Goal: Book appointment/travel/reservation

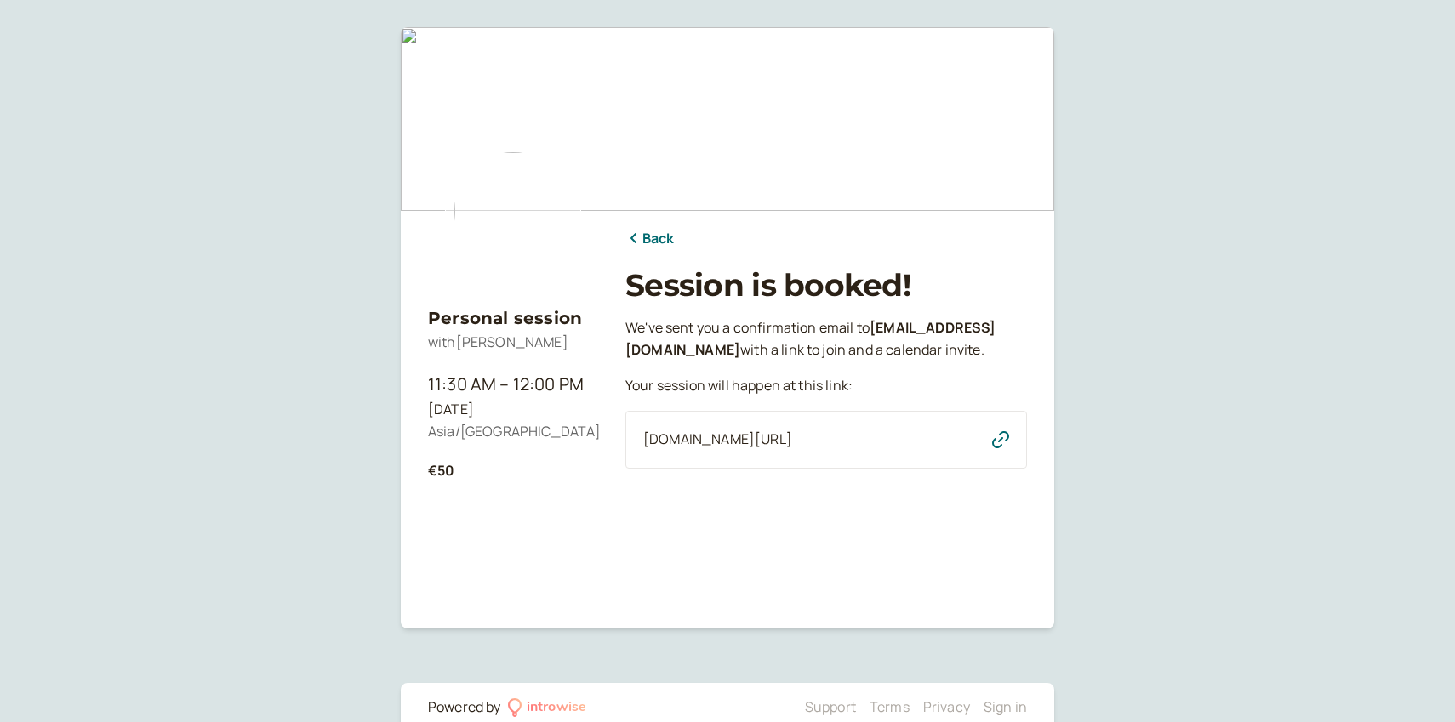
click at [999, 448] on icon "button" at bounding box center [1000, 439] width 17 height 17
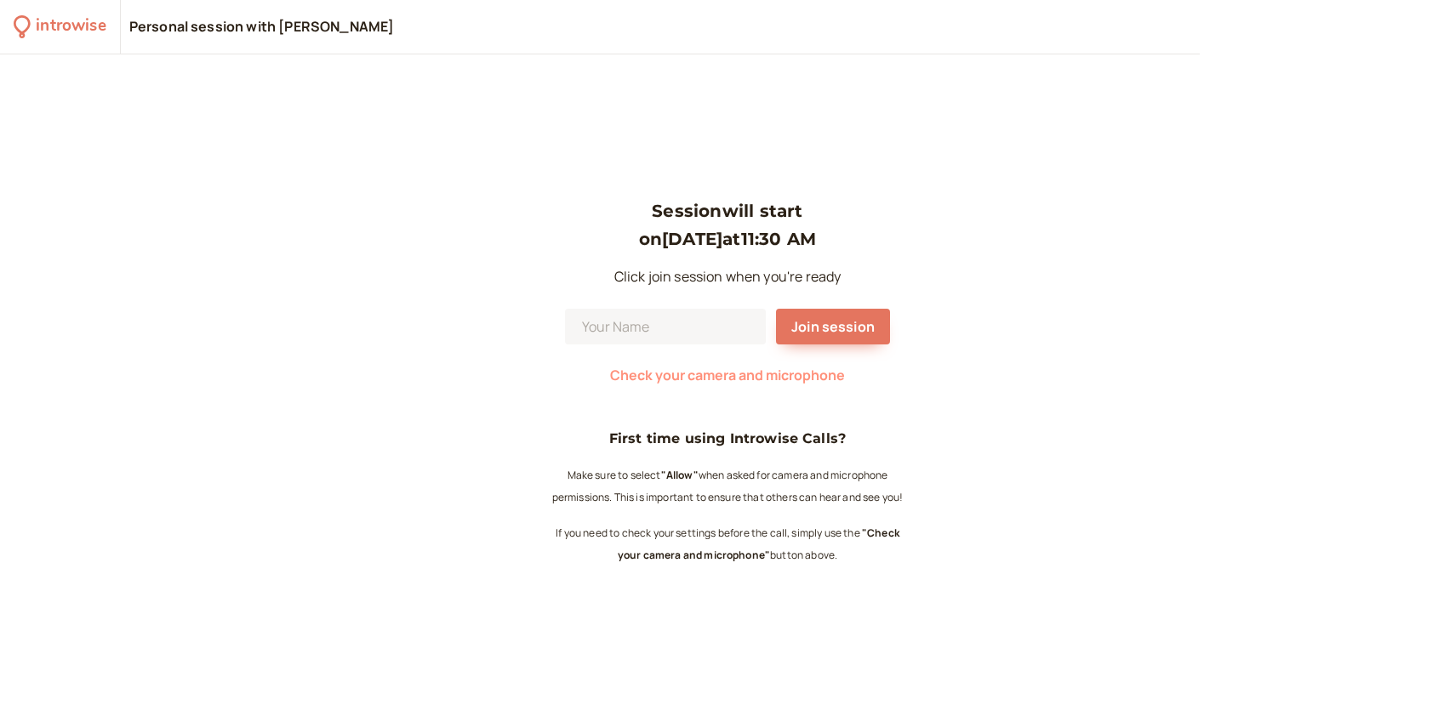
click at [672, 372] on span "Check your camera and microphone" at bounding box center [727, 375] width 235 height 19
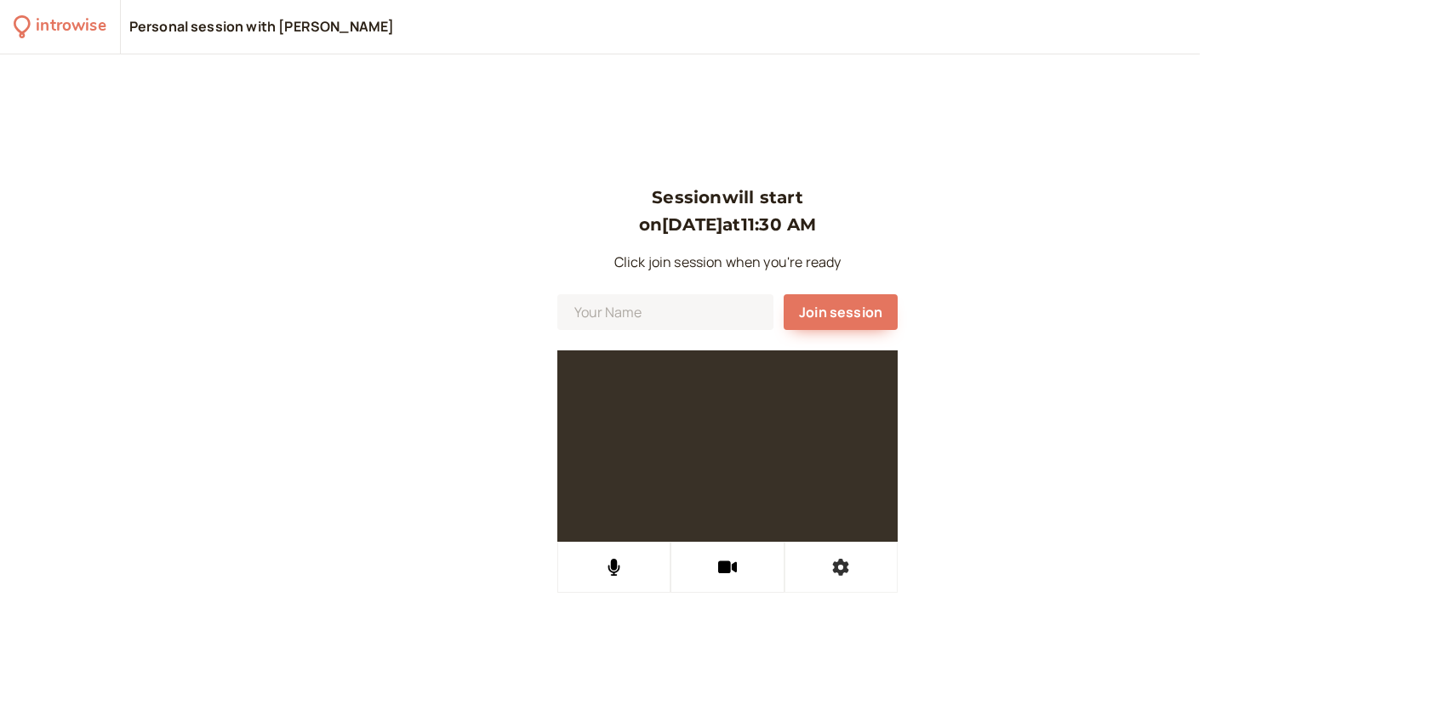
click at [861, 568] on button at bounding box center [840, 567] width 113 height 51
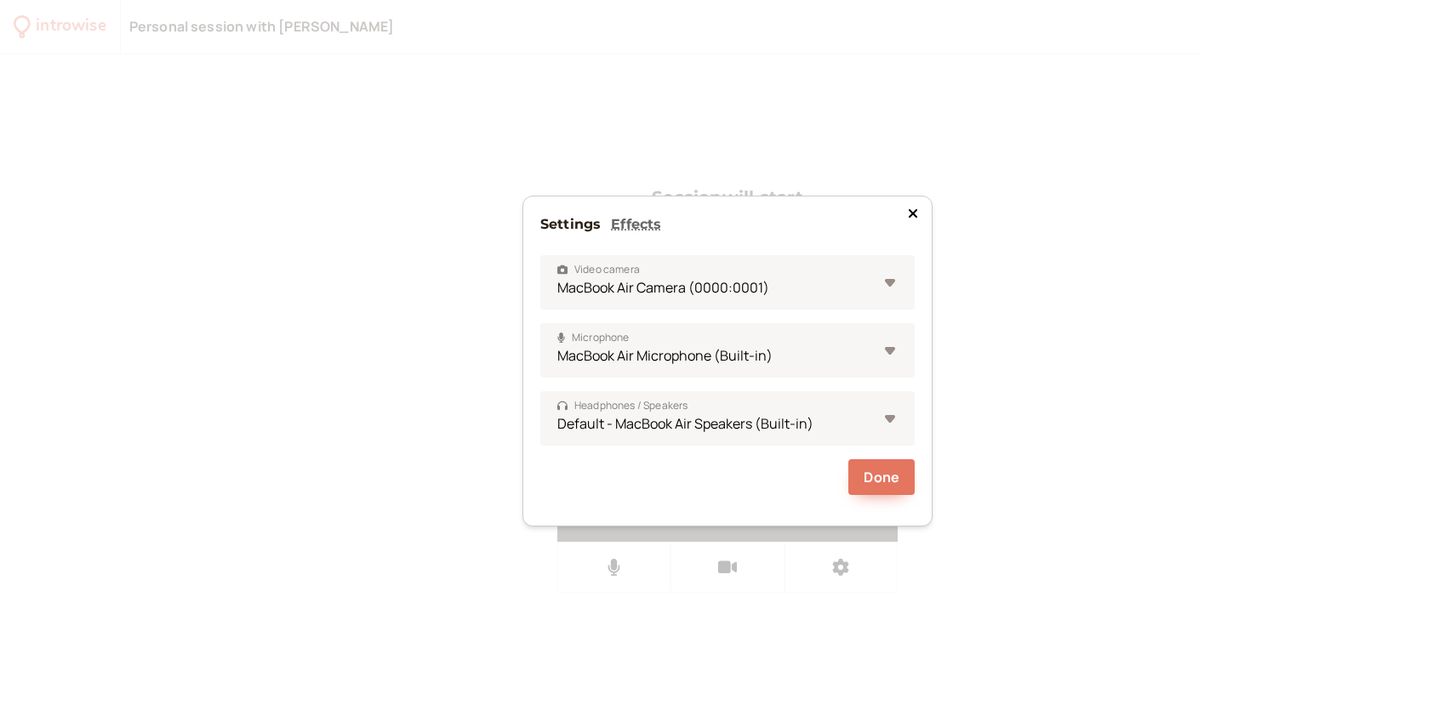
click at [402, 468] on div "Settings Effects Video camera MacBook Air Camera (0000:0001) Microphone MacBook…" at bounding box center [727, 361] width 1455 height 722
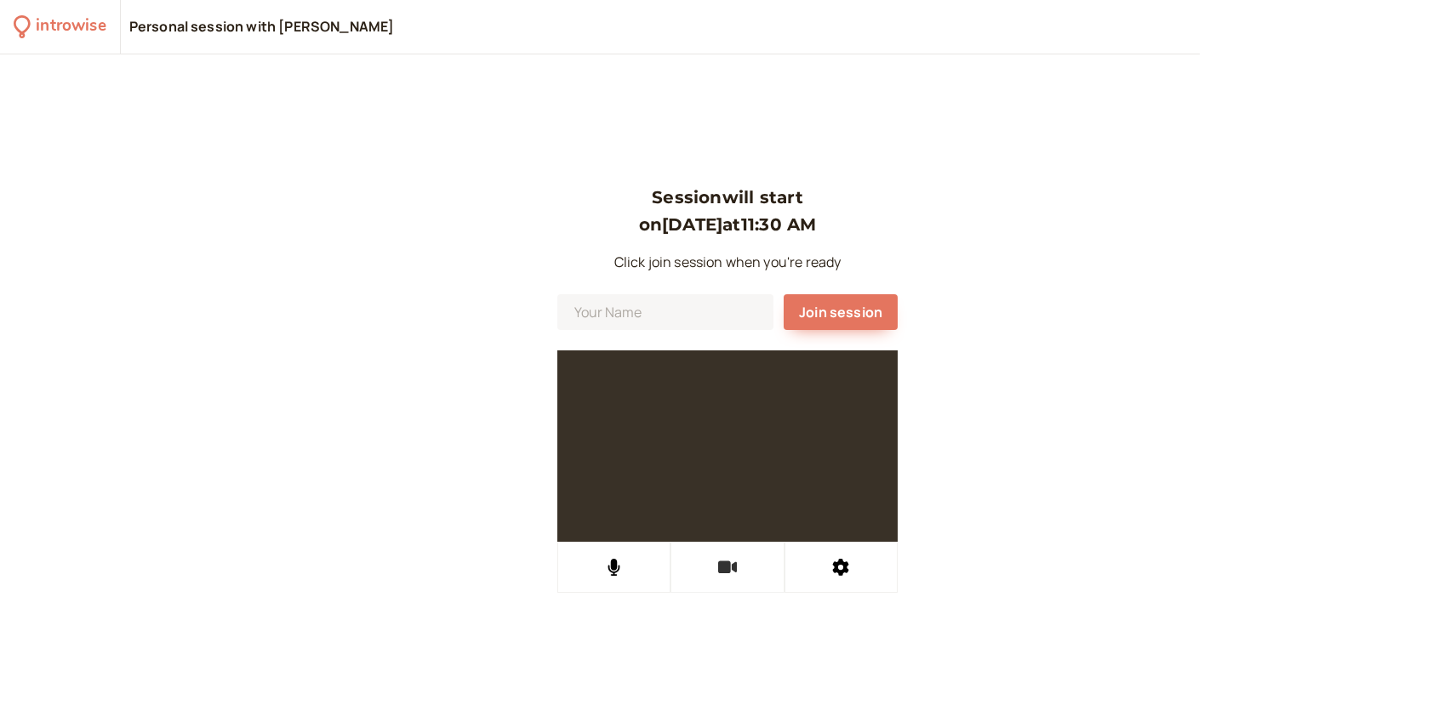
click at [743, 567] on button at bounding box center [726, 567] width 113 height 51
click at [827, 579] on button at bounding box center [840, 567] width 113 height 51
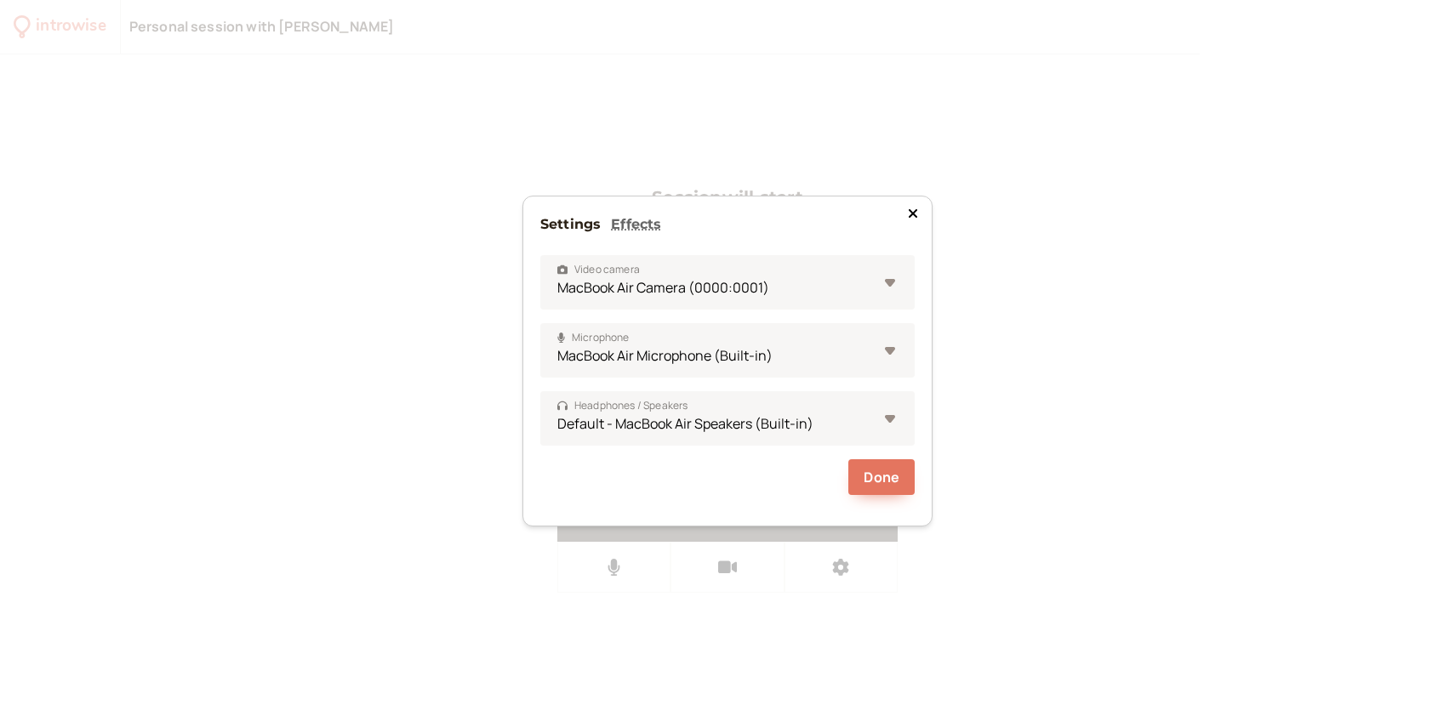
click at [911, 212] on icon at bounding box center [913, 213] width 9 height 9
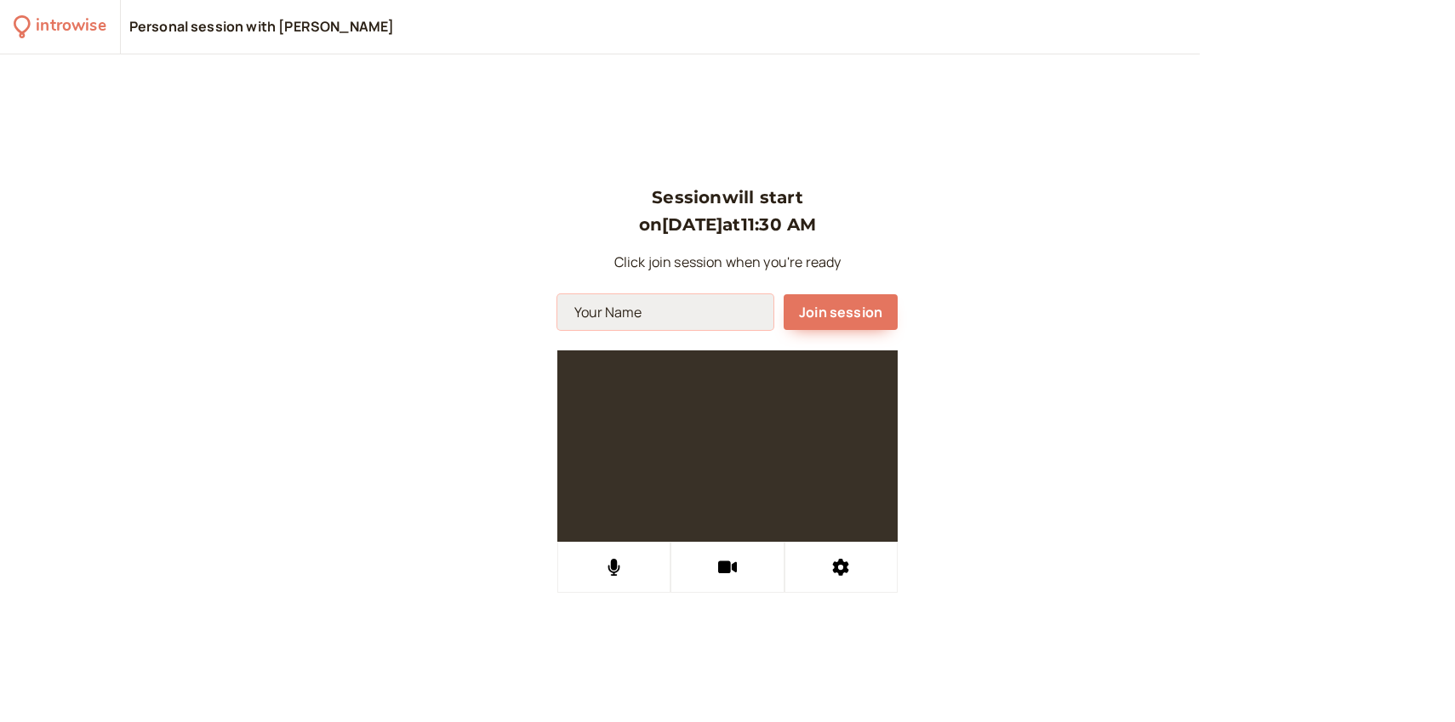
click at [662, 320] on input at bounding box center [665, 312] width 216 height 36
type input "Stanislau"
click at [858, 307] on span "Join session" at bounding box center [840, 312] width 83 height 19
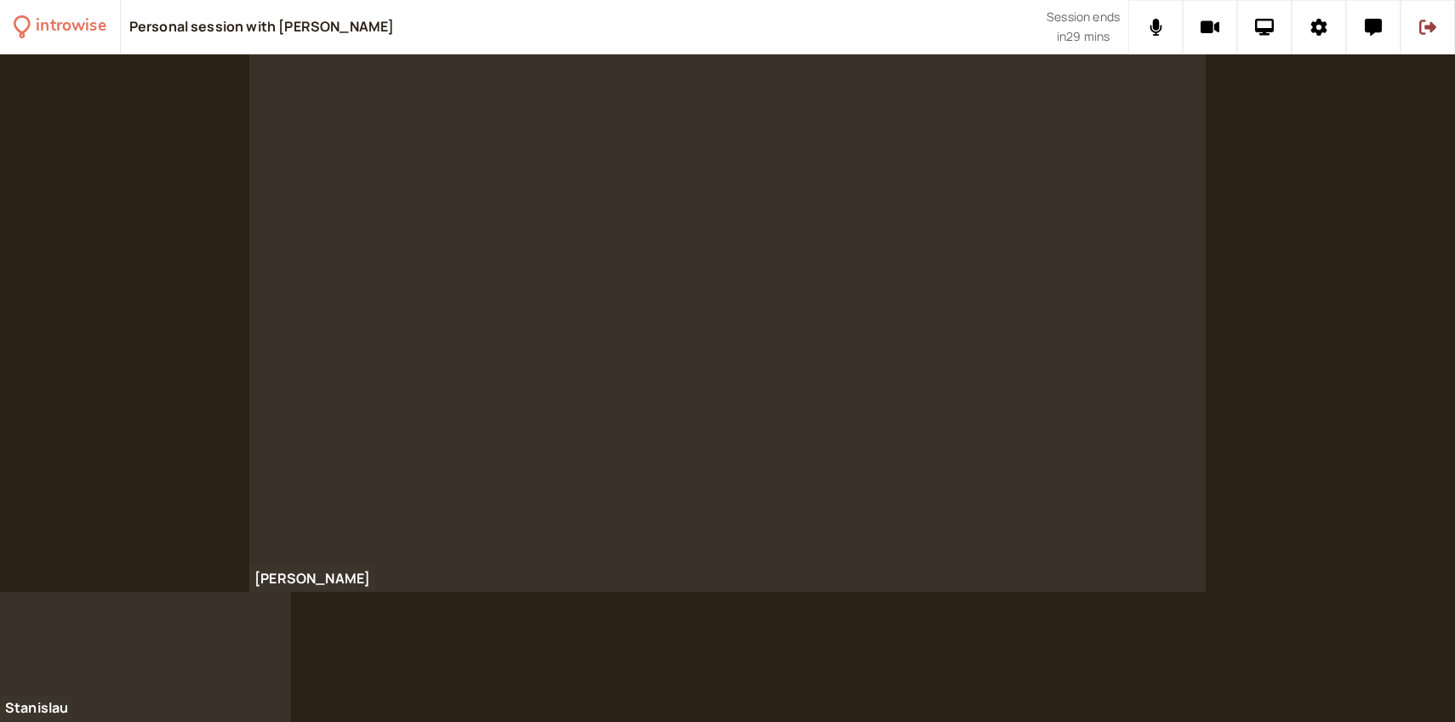
click at [930, 39] on div "Personal session with Nik Andriiash" at bounding box center [587, 27] width 917 height 54
click at [1260, 28] on icon at bounding box center [1265, 27] width 20 height 17
click at [1268, 358] on div "[PERSON_NAME]" at bounding box center [727, 323] width 1455 height 538
click at [1291, 569] on div "[PERSON_NAME]" at bounding box center [727, 323] width 1455 height 538
click at [1425, 30] on icon at bounding box center [1427, 27] width 17 height 17
